Goal: Task Accomplishment & Management: Use online tool/utility

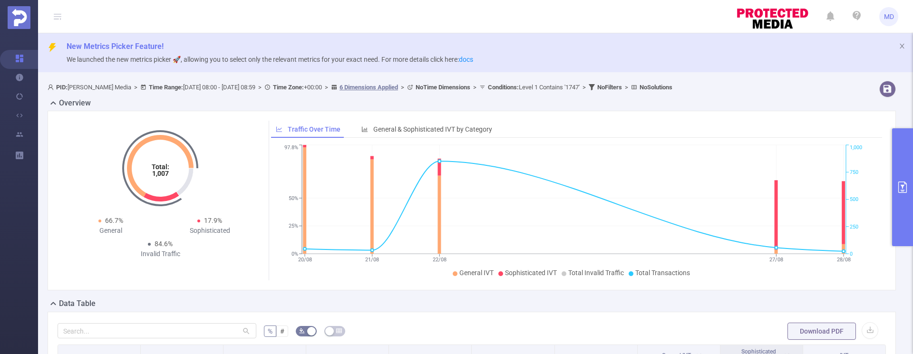
scroll to position [293, 0]
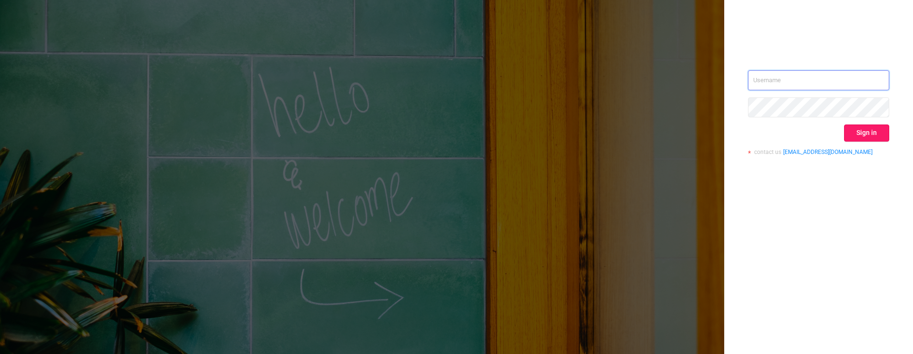
type input "[PERSON_NAME][EMAIL_ADDRESS][DOMAIN_NAME]"
click at [872, 134] on button "Sign in" at bounding box center [866, 133] width 45 height 17
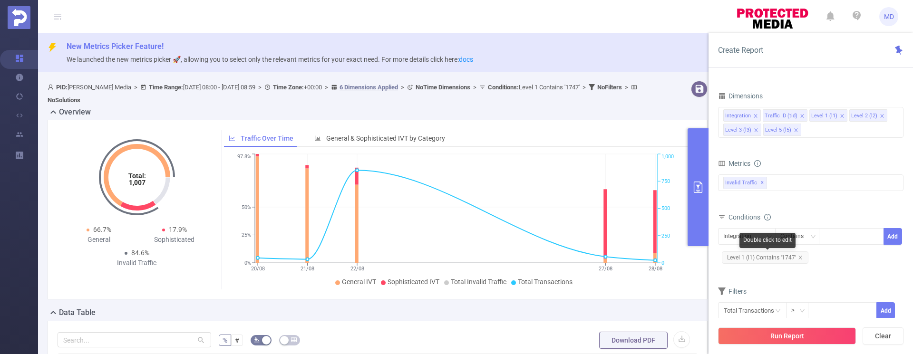
click at [800, 256] on icon "icon: close" at bounding box center [800, 257] width 5 height 5
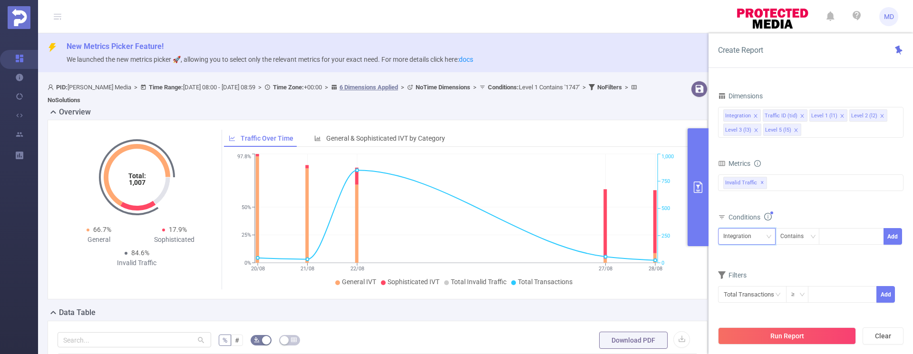
click at [758, 241] on div "Integration" at bounding box center [746, 237] width 47 height 16
click at [747, 285] on li "Level 1 (l1)" at bounding box center [747, 286] width 58 height 15
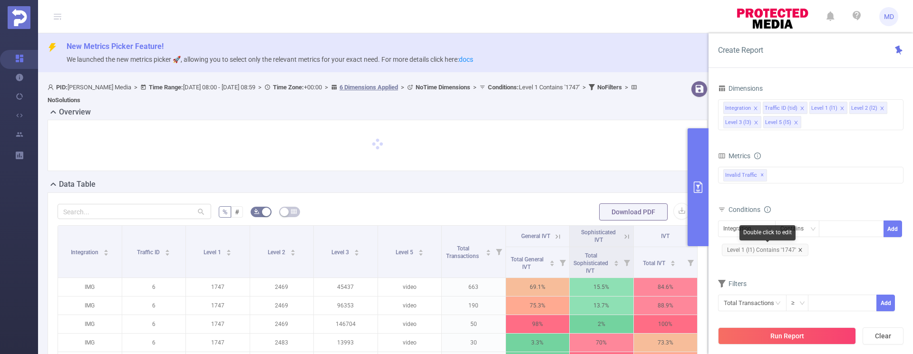
click at [798, 249] on icon "icon: close" at bounding box center [799, 249] width 3 height 3
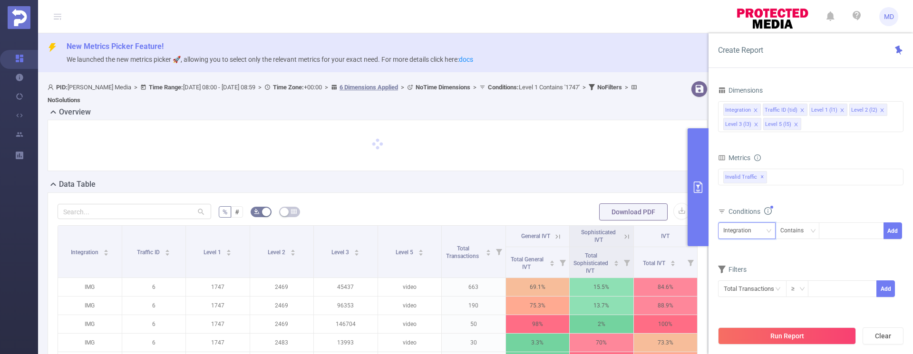
click at [761, 232] on div "Integration" at bounding box center [746, 231] width 47 height 16
click at [744, 282] on li "Level 1 (l1)" at bounding box center [747, 280] width 58 height 15
click at [843, 233] on div at bounding box center [851, 231] width 55 height 16
type input "1675"
click at [893, 233] on button "Add" at bounding box center [893, 231] width 19 height 17
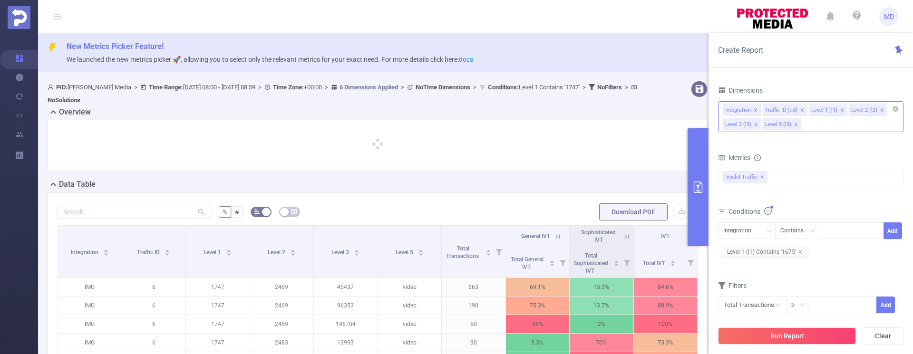
click at [794, 124] on icon "icon: close" at bounding box center [796, 124] width 5 height 5
click at [756, 124] on icon "icon: close" at bounding box center [755, 124] width 3 height 3
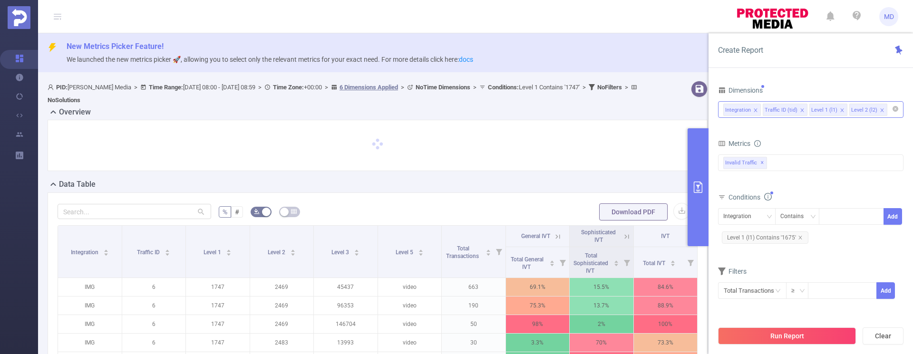
click at [880, 111] on icon "icon: close" at bounding box center [882, 110] width 5 height 5
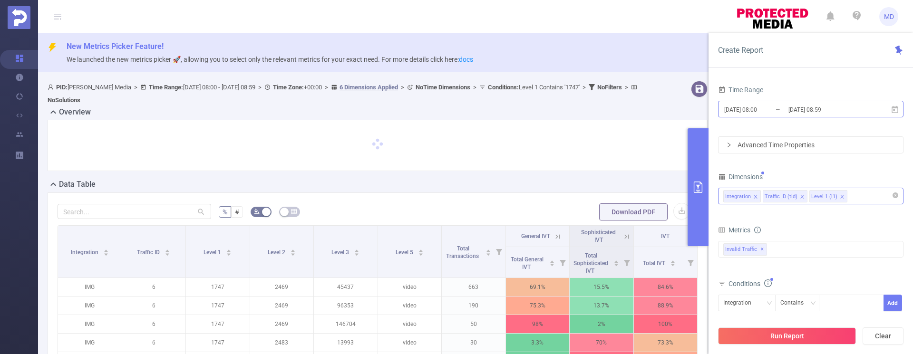
click at [792, 112] on input "[DATE] 08:59" at bounding box center [825, 109] width 77 height 13
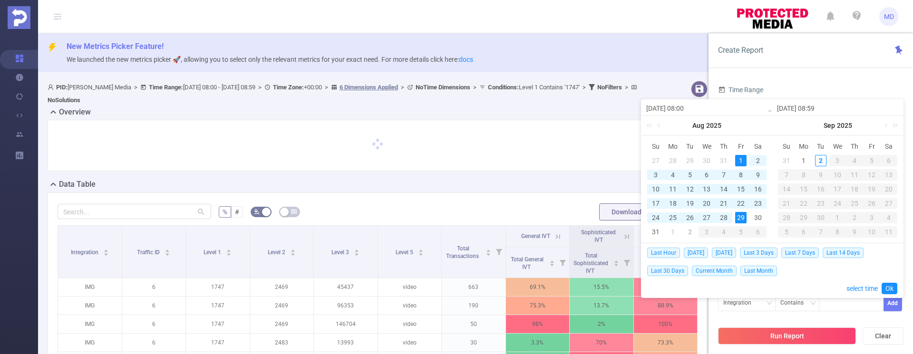
click at [741, 160] on div "1" at bounding box center [740, 160] width 11 height 11
click at [656, 229] on div "31" at bounding box center [655, 231] width 11 height 11
type input "2025-08-31 08:59"
click at [891, 293] on link "Ok" at bounding box center [890, 288] width 16 height 11
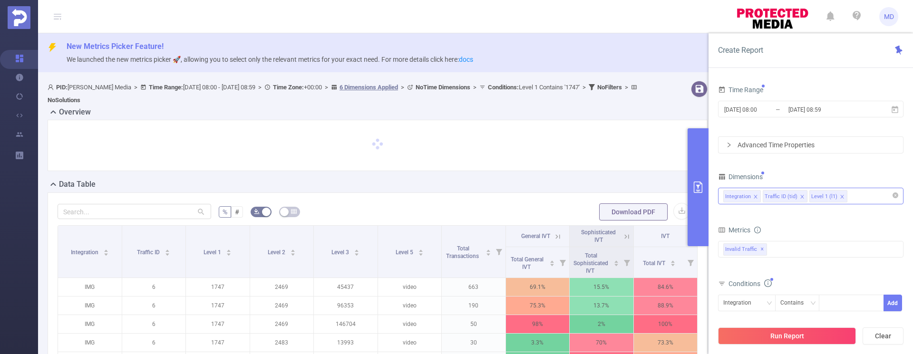
click at [758, 145] on div "Advanced Time Properties" at bounding box center [811, 145] width 185 height 16
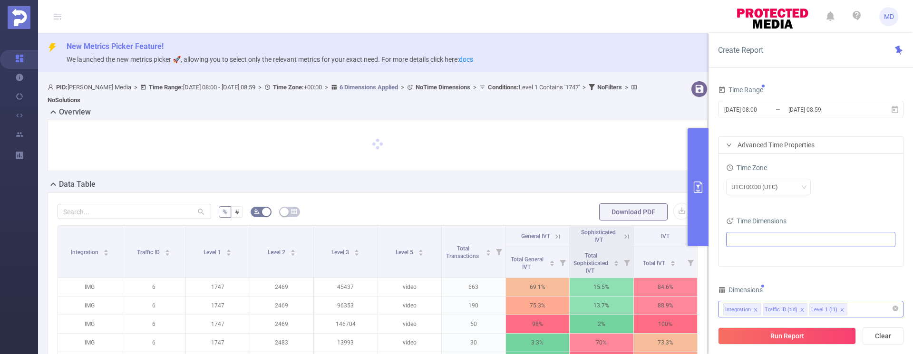
click at [761, 231] on div at bounding box center [810, 240] width 169 height 21
click at [760, 236] on ul at bounding box center [807, 240] width 156 height 14
click at [748, 258] on li "Date (Example: 2025-09-02 )" at bounding box center [810, 257] width 165 height 13
click at [743, 256] on span at bounding box center [743, 257] width 8 height 8
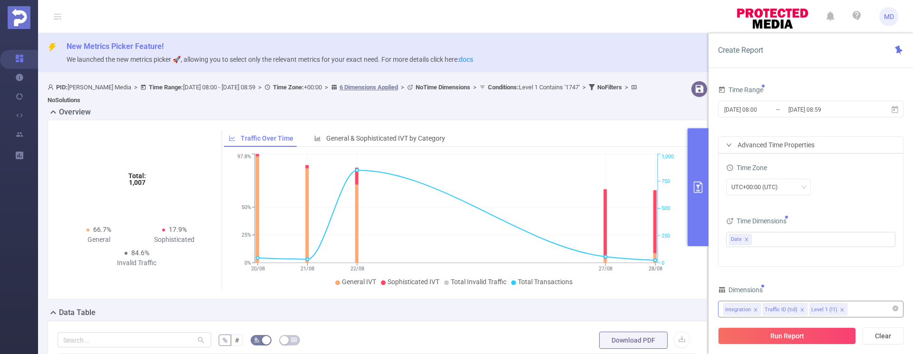
click at [860, 190] on div "UTC+00:00 (UTC)" at bounding box center [810, 187] width 169 height 17
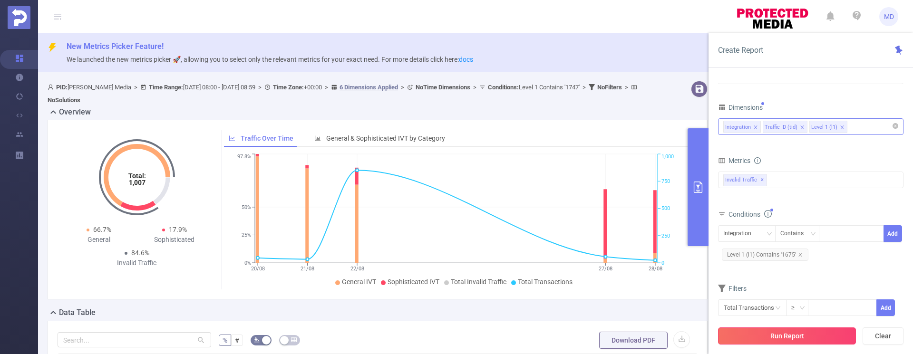
click at [783, 335] on button "Run Report" at bounding box center [787, 336] width 138 height 17
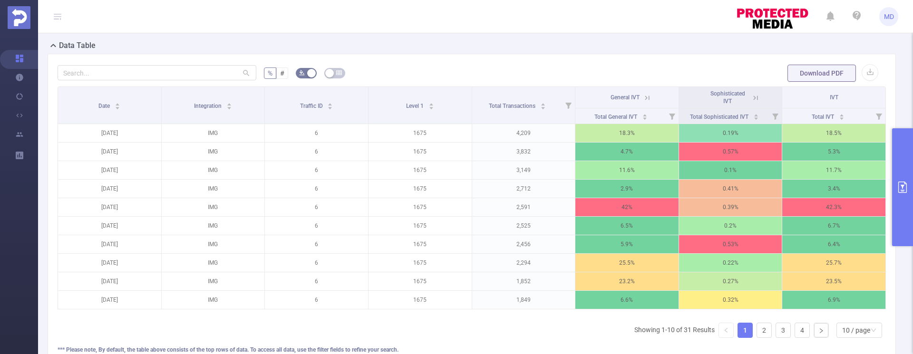
scroll to position [0, 2]
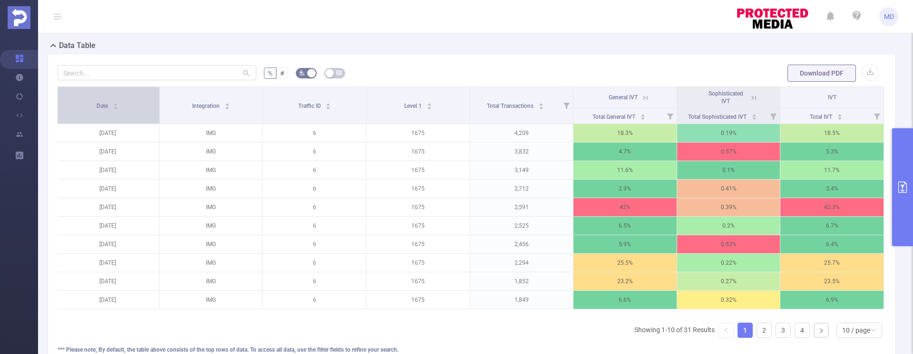
click at [116, 106] on icon "icon: caret-down" at bounding box center [115, 108] width 5 height 5
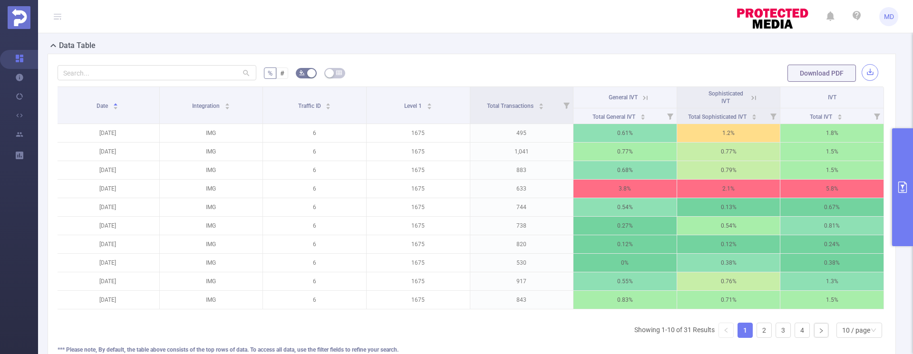
click at [862, 72] on button "button" at bounding box center [870, 72] width 17 height 17
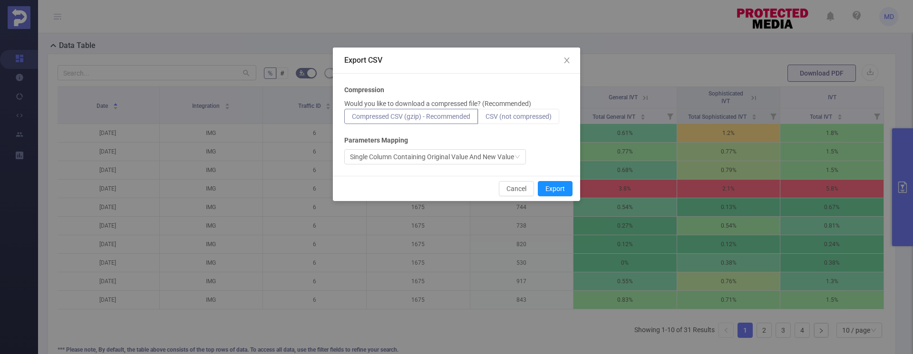
click at [540, 117] on span "CSV (not compressed)" at bounding box center [519, 117] width 66 height 8
click at [486, 119] on input "CSV (not compressed)" at bounding box center [486, 119] width 0 height 0
click at [563, 184] on button "Export" at bounding box center [555, 188] width 35 height 15
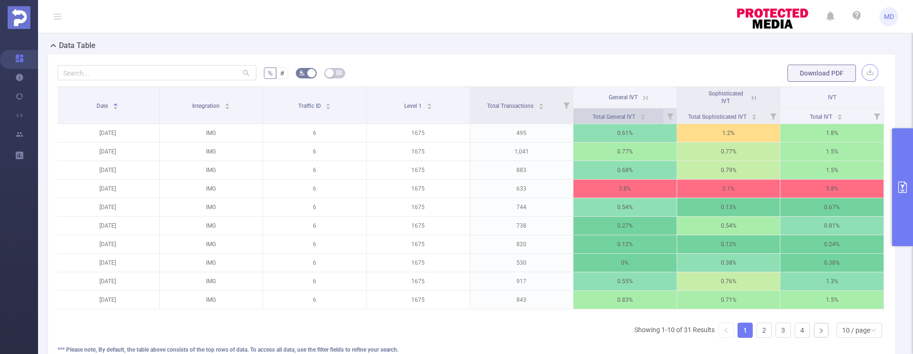
scroll to position [117, 0]
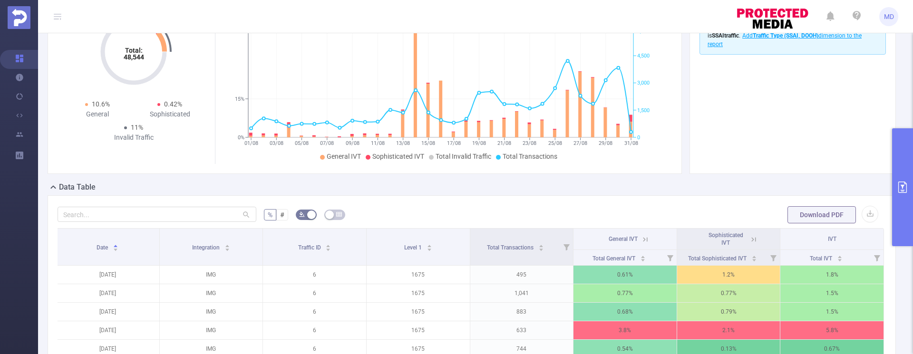
click at [898, 181] on button "primary" at bounding box center [902, 187] width 21 height 118
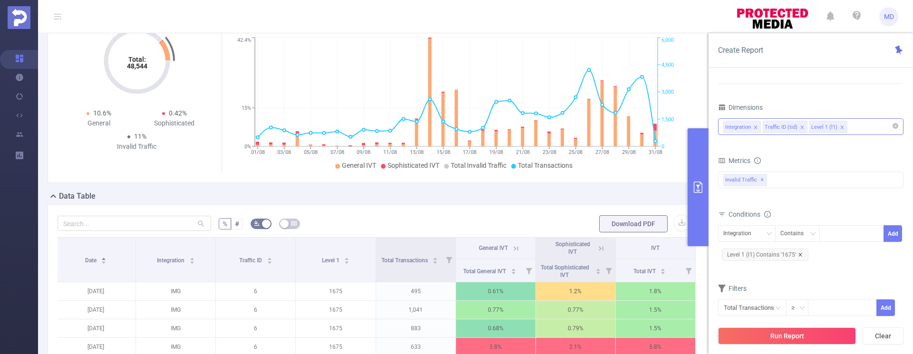
click at [800, 253] on icon "icon: close" at bounding box center [800, 255] width 5 height 5
click at [754, 235] on div "Integration" at bounding box center [740, 234] width 35 height 16
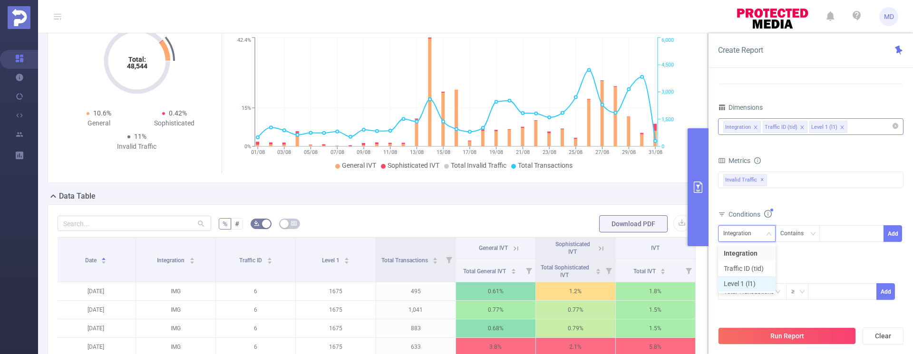
click at [748, 282] on li "Level 1 (l1)" at bounding box center [747, 283] width 58 height 15
click at [839, 235] on div at bounding box center [851, 234] width 55 height 16
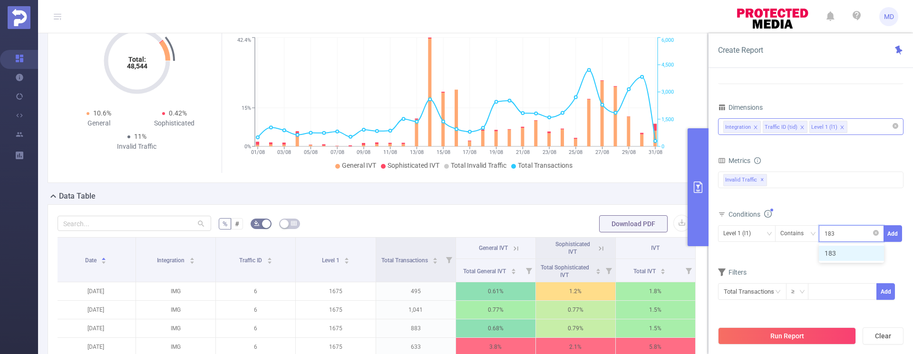
type input "1830"
click at [897, 233] on button "Add" at bounding box center [893, 233] width 19 height 17
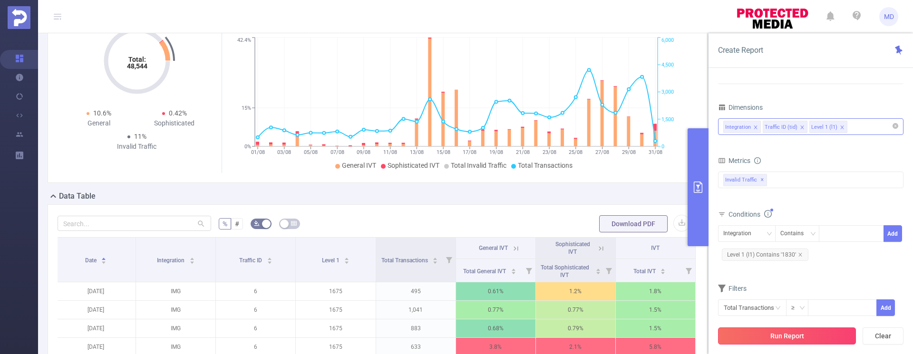
click at [792, 337] on button "Run Report" at bounding box center [787, 336] width 138 height 17
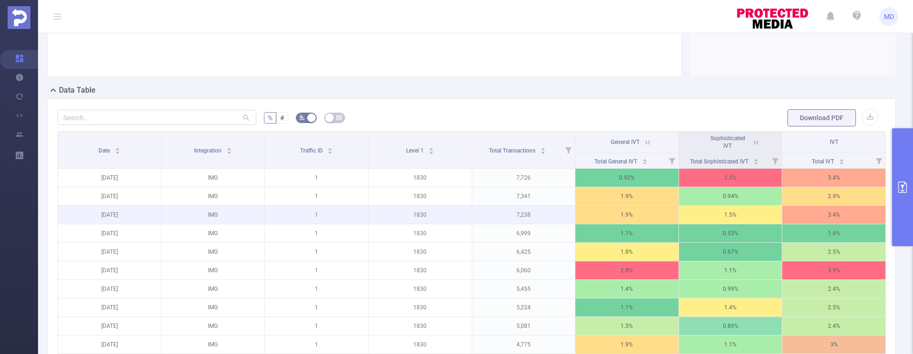
scroll to position [195, 0]
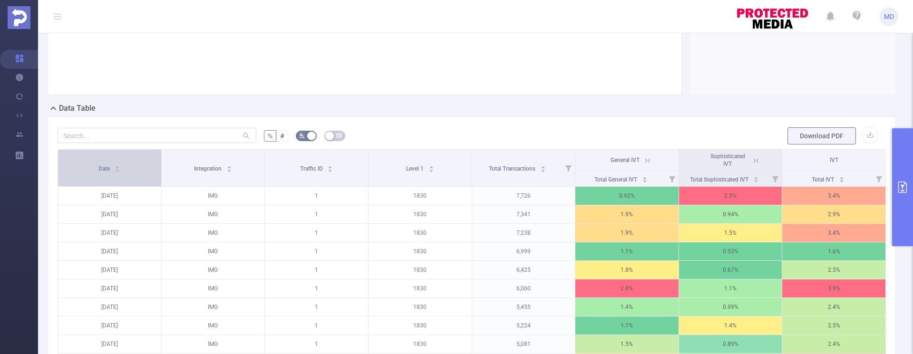
click at [118, 167] on icon "icon: caret-up" at bounding box center [117, 167] width 5 height 5
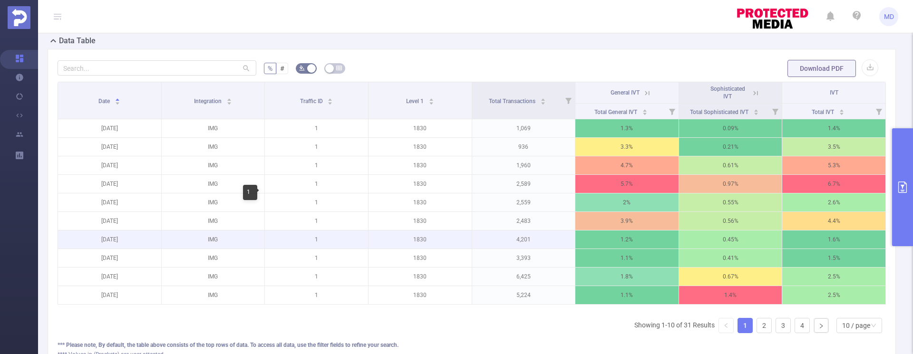
scroll to position [260, 0]
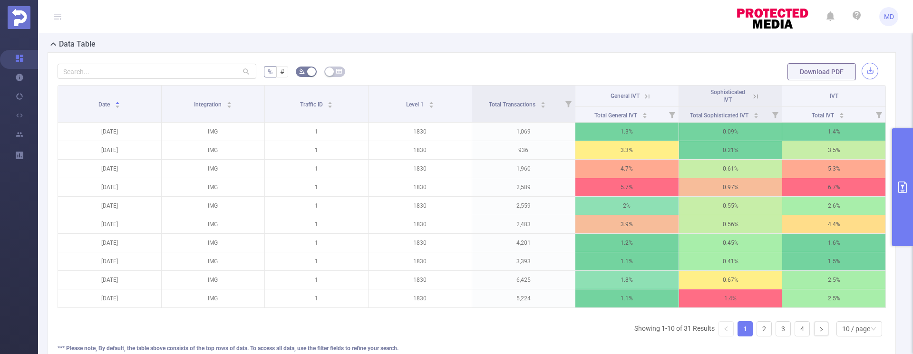
click at [865, 69] on button "button" at bounding box center [870, 71] width 17 height 17
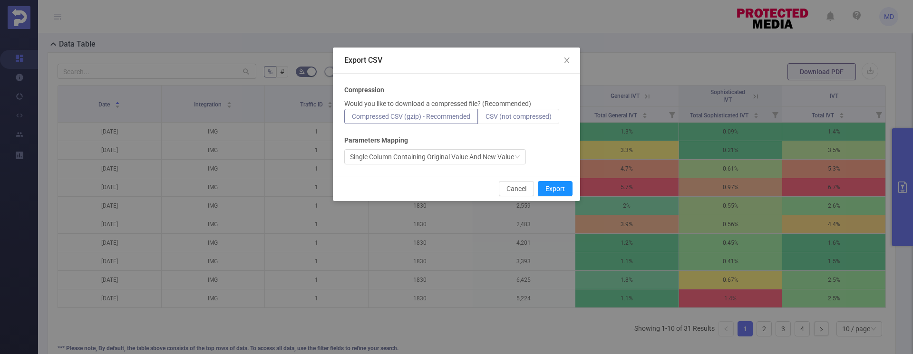
click at [533, 115] on span "CSV (not compressed)" at bounding box center [519, 117] width 66 height 8
click at [486, 119] on input "CSV (not compressed)" at bounding box center [486, 119] width 0 height 0
click at [551, 188] on button "Export" at bounding box center [555, 188] width 35 height 15
